Goal: Task Accomplishment & Management: Use online tool/utility

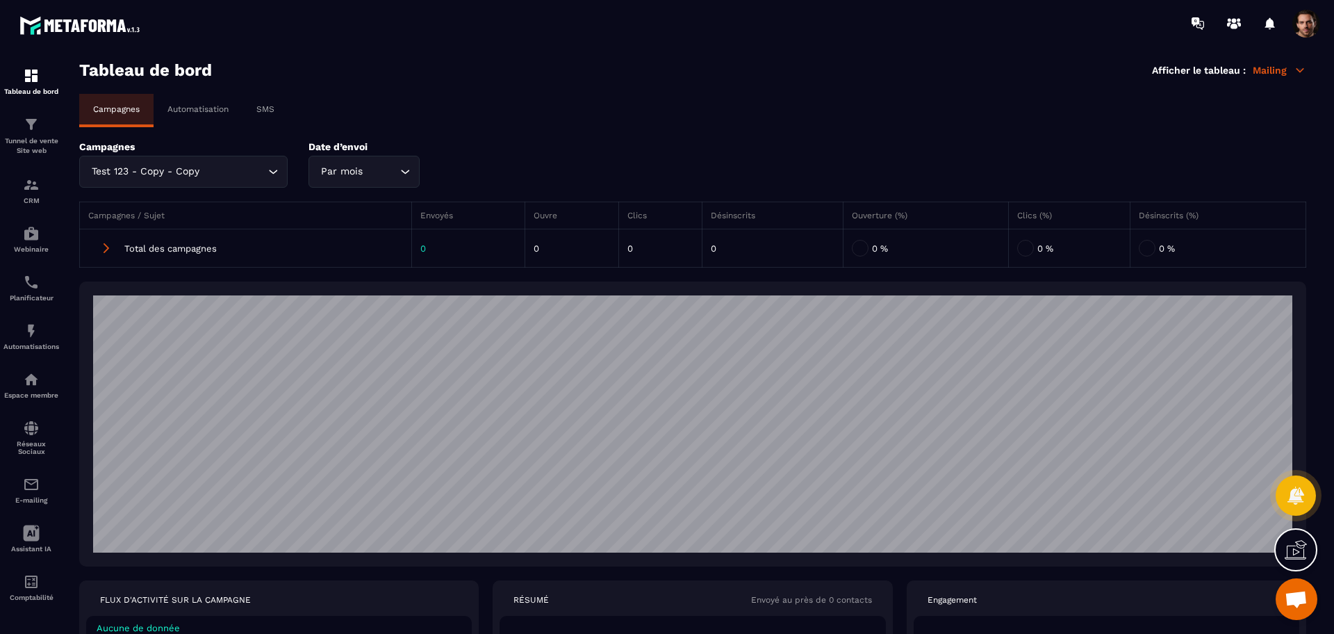
click at [200, 172] on div "Test 123 - Copy - Copy" at bounding box center [176, 171] width 179 height 15
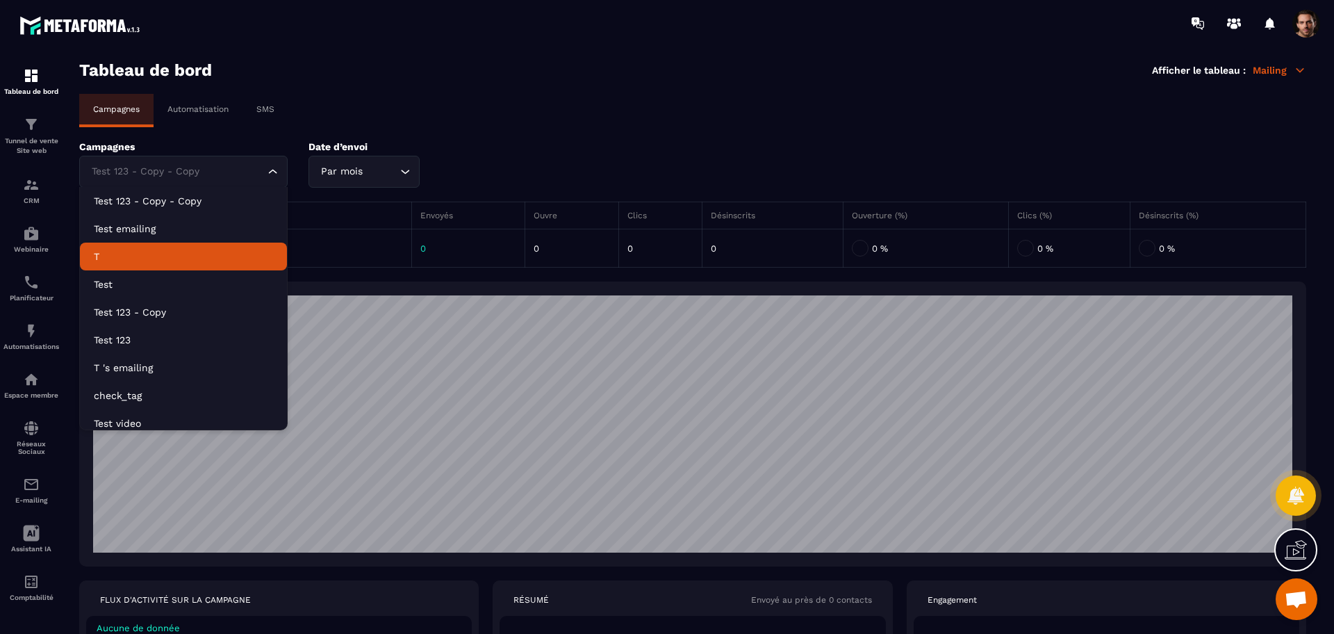
click at [172, 260] on p "T" at bounding box center [183, 256] width 179 height 14
click at [214, 177] on input "Search for option" at bounding box center [176, 171] width 176 height 15
click at [149, 263] on p "T" at bounding box center [183, 256] width 179 height 14
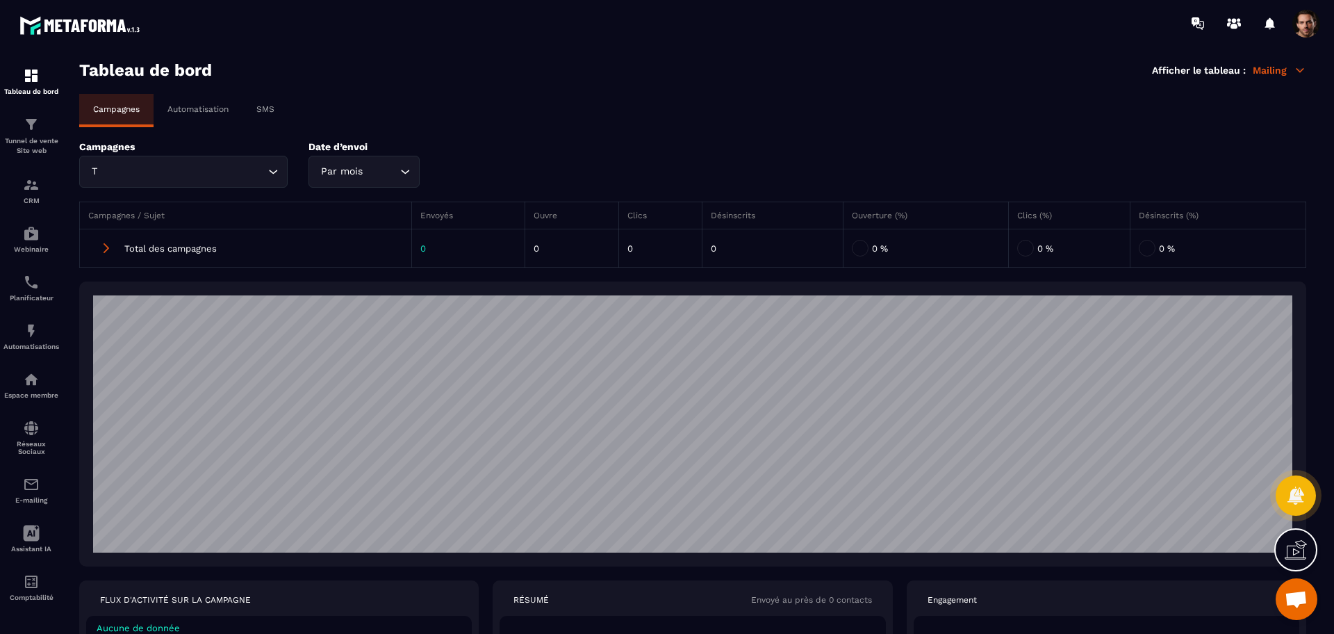
click at [210, 166] on input "Search for option" at bounding box center [182, 171] width 165 height 15
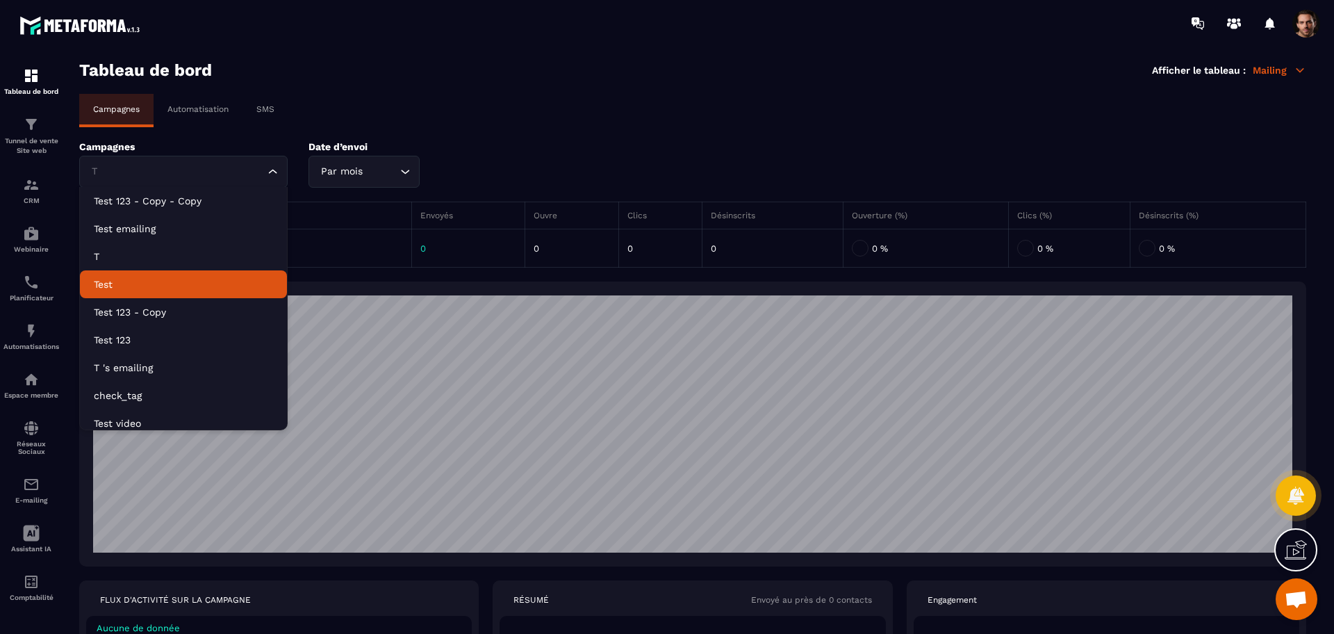
click at [183, 290] on p "Test" at bounding box center [183, 284] width 179 height 14
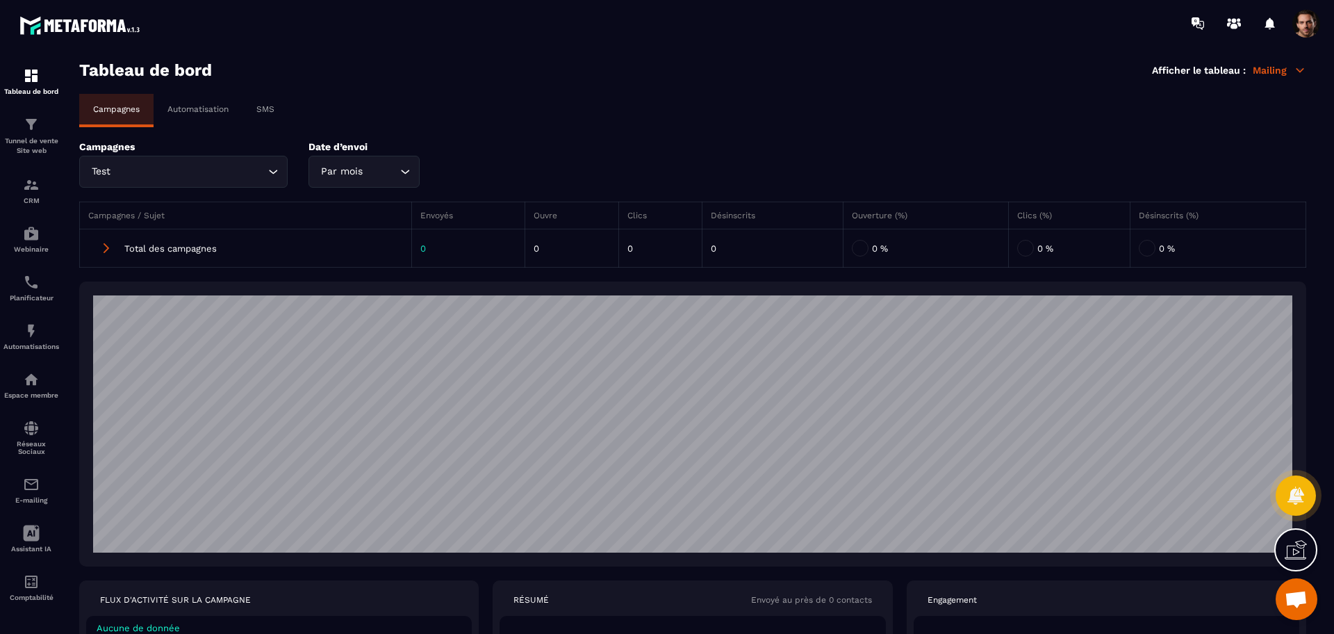
click at [211, 188] on div "Campagnes / Sujet Envoyés Ouvre Clics Désinscrits Ouverture (%) Clics (%) Désin…" at bounding box center [692, 235] width 1227 height 94
click at [203, 171] on input "Search for option" at bounding box center [188, 171] width 151 height 15
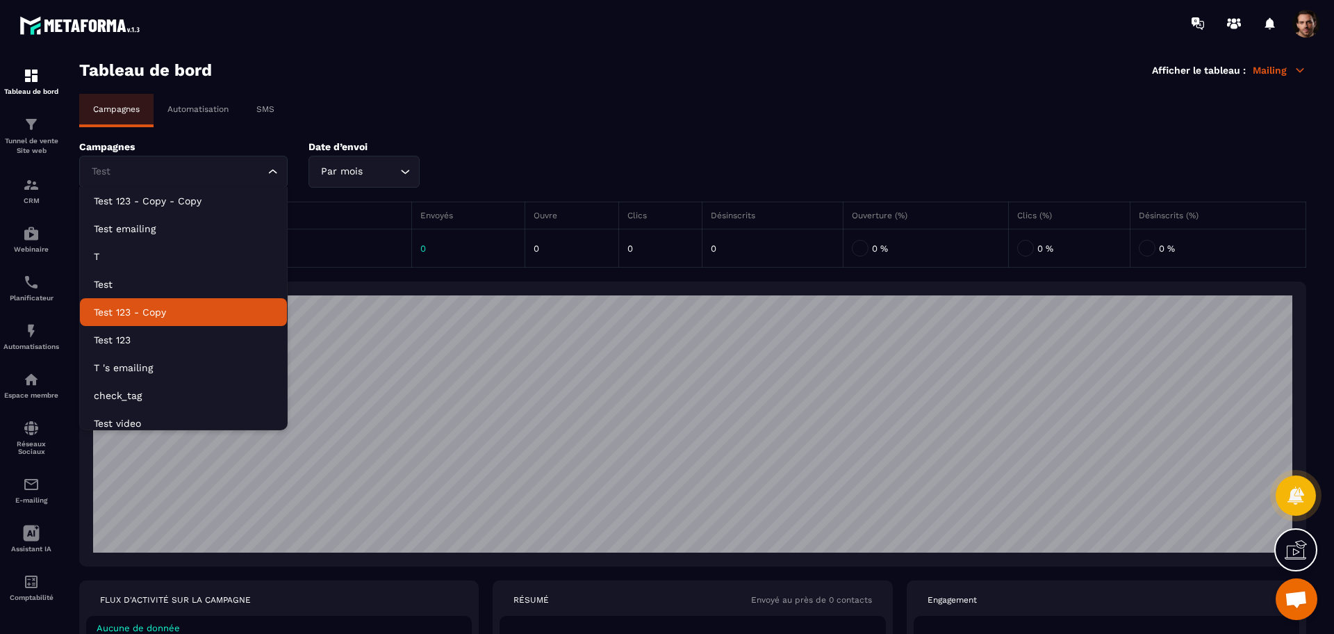
click at [217, 320] on li "Test 123 - Copy" at bounding box center [183, 312] width 207 height 28
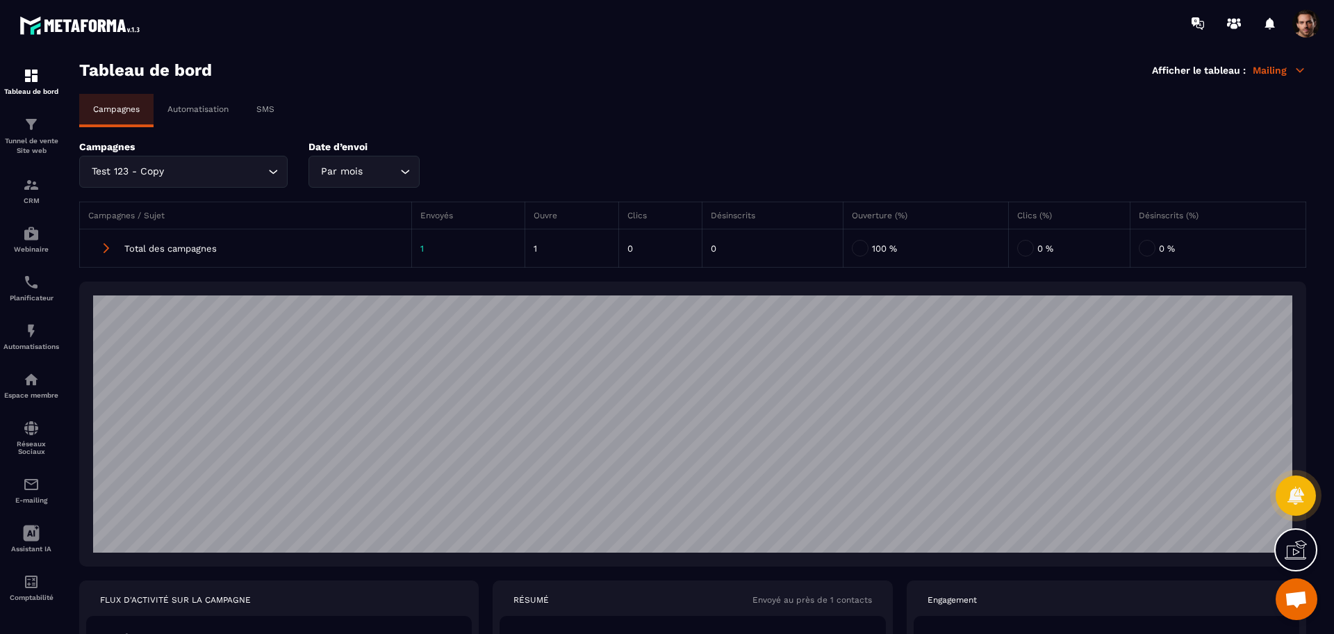
scroll to position [217, 0]
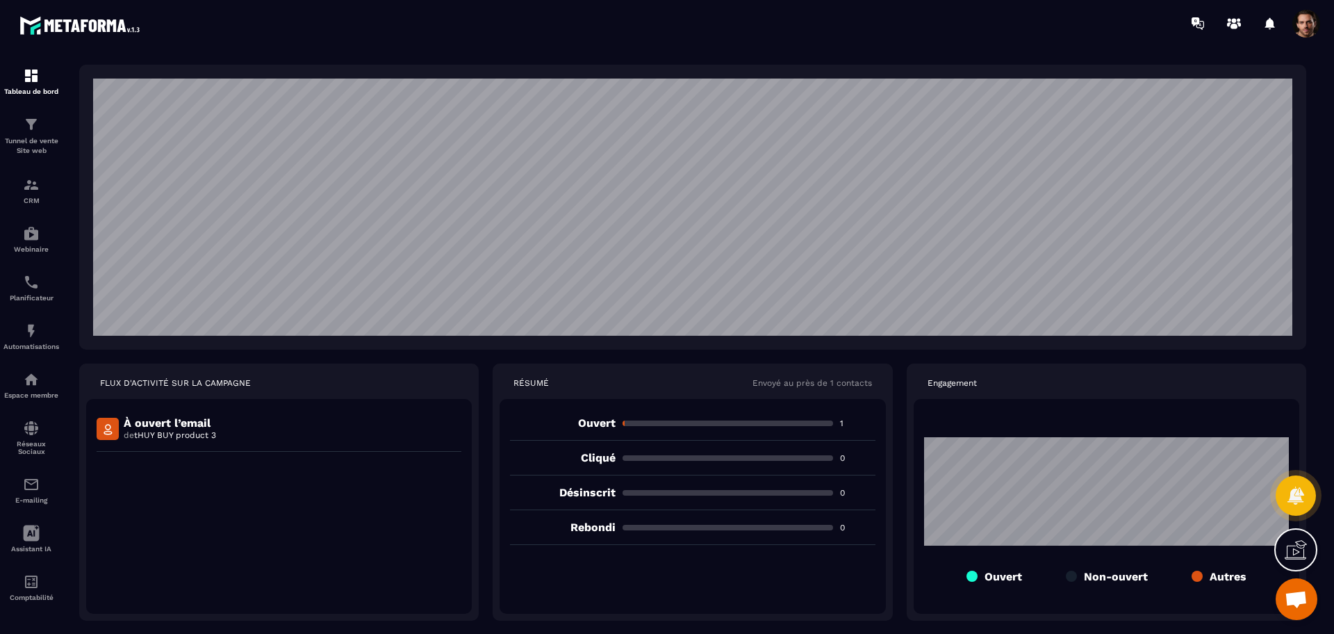
click at [1293, 24] on span at bounding box center [1306, 24] width 28 height 28
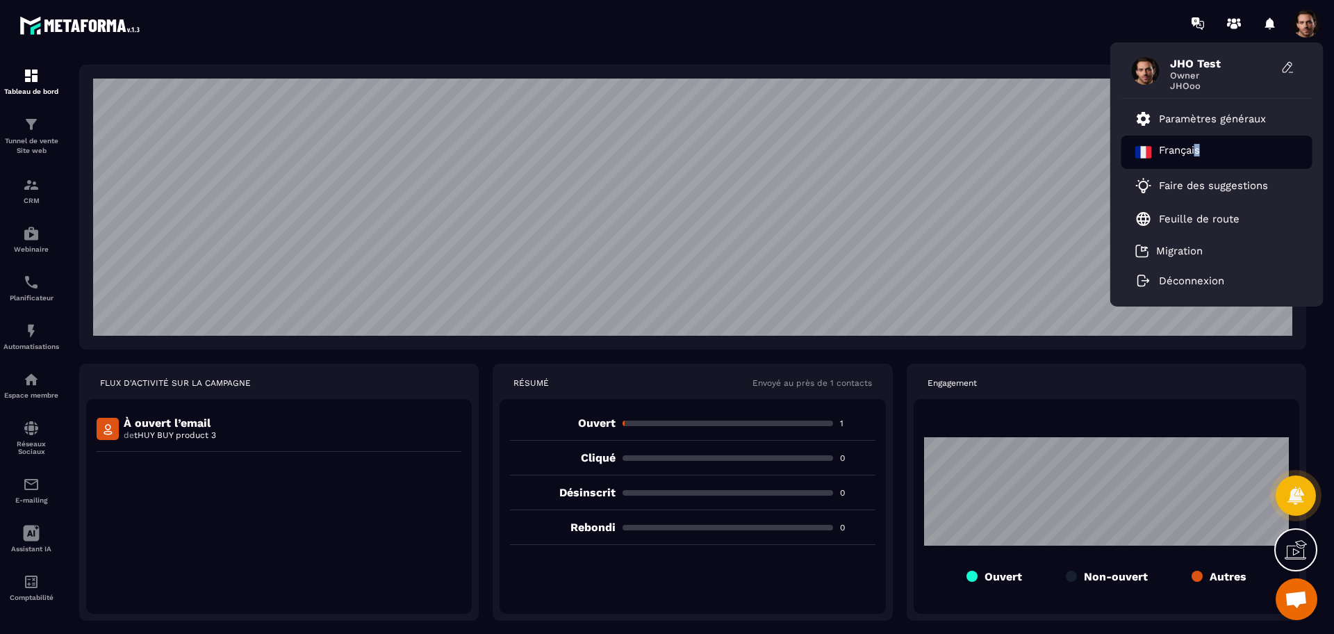
click at [1199, 150] on p "Français" at bounding box center [1179, 152] width 41 height 17
